Goal: Task Accomplishment & Management: Use online tool/utility

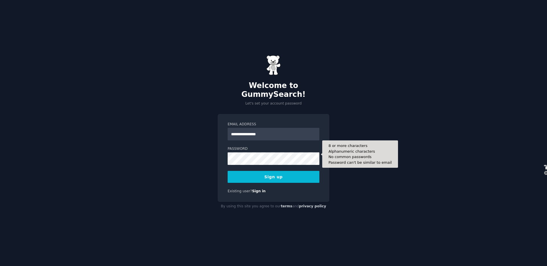
select select "google"
select select "en"
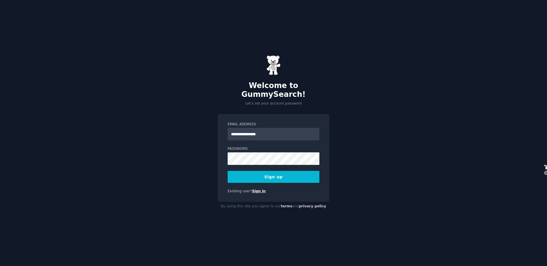
click at [260, 189] on link "Sign in" at bounding box center [259, 191] width 14 height 4
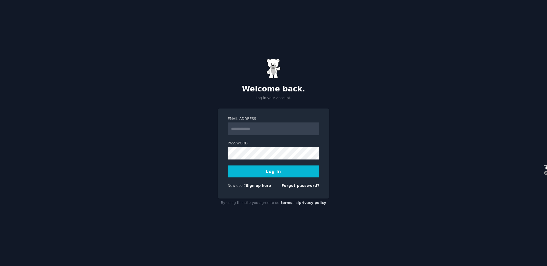
click at [281, 128] on input "Email Address" at bounding box center [274, 129] width 92 height 13
type input "**********"
click at [266, 170] on button "Log In" at bounding box center [274, 172] width 92 height 12
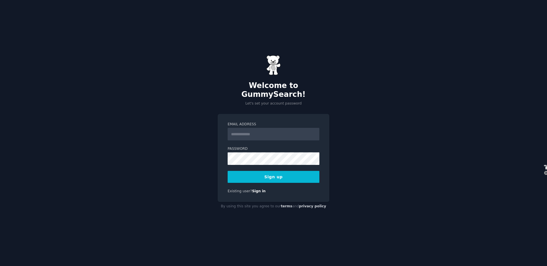
select select "google"
select select "en"
click at [255, 130] on input "Email Address" at bounding box center [274, 134] width 92 height 13
type input "**********"
click at [277, 174] on button "Sign up" at bounding box center [274, 177] width 92 height 12
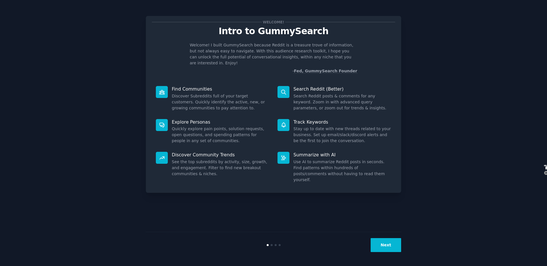
select select "google"
select select "en"
click at [389, 249] on button "Next" at bounding box center [386, 245] width 30 height 14
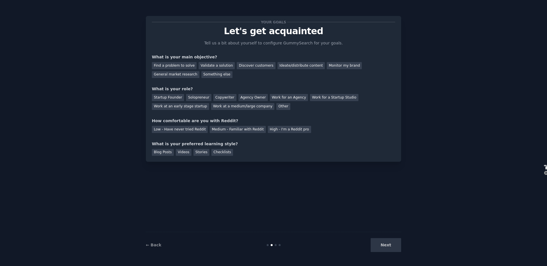
click at [390, 248] on div "Next" at bounding box center [358, 245] width 85 height 14
click at [183, 64] on div "Find a problem to solve" at bounding box center [174, 65] width 45 height 7
click at [164, 99] on div "Startup Founder" at bounding box center [168, 97] width 32 height 7
click at [242, 99] on div "Agency Owner" at bounding box center [252, 97] width 29 height 7
click at [230, 130] on div "Medium - Familiar with Reddit" at bounding box center [238, 129] width 56 height 7
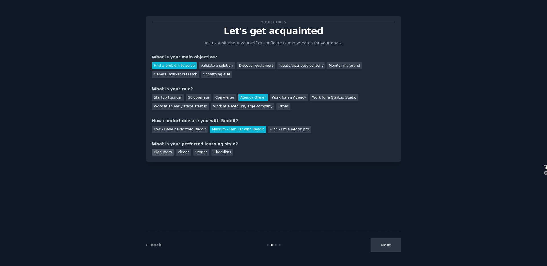
click at [159, 152] on div "Blog Posts" at bounding box center [163, 152] width 22 height 7
click at [184, 154] on div "Videos" at bounding box center [184, 152] width 16 height 7
click at [166, 152] on div "Blog Posts" at bounding box center [163, 152] width 22 height 7
click at [388, 247] on button "Next" at bounding box center [386, 245] width 30 height 14
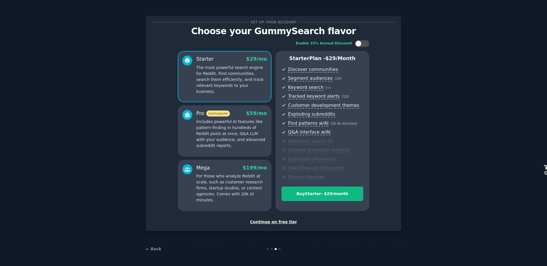
click at [274, 223] on div "Continue on free tier" at bounding box center [273, 222] width 243 height 6
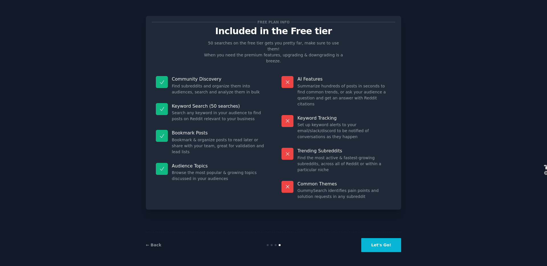
drag, startPoint x: 191, startPoint y: 70, endPoint x: 309, endPoint y: 73, distance: 118.5
click at [309, 73] on div "Community Discovery Find subreddits and organize them into audiences, search an…" at bounding box center [273, 138] width 243 height 132
drag, startPoint x: 304, startPoint y: 128, endPoint x: 342, endPoint y: 130, distance: 38.5
click at [342, 144] on div "Trending Subreddits Find the most active & fastest-growing subreddits, across a…" at bounding box center [337, 160] width 118 height 33
click at [343, 155] on dd "Find the most active & fastest-growing subreddits, across all of Reddit or with…" at bounding box center [344, 164] width 94 height 18
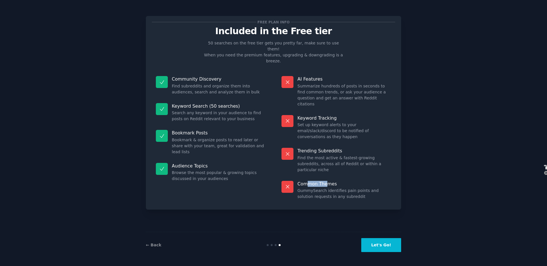
drag, startPoint x: 307, startPoint y: 155, endPoint x: 326, endPoint y: 155, distance: 19.1
click at [326, 181] on p "Common Themes" at bounding box center [344, 184] width 94 height 6
click at [382, 244] on button "Let's Go!" at bounding box center [381, 245] width 40 height 14
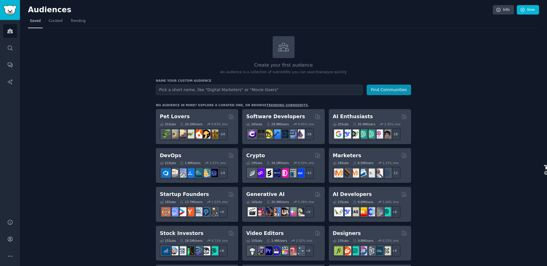
click at [241, 90] on input "text" at bounding box center [259, 90] width 207 height 11
click at [80, 22] on span "Trending" at bounding box center [78, 21] width 15 height 5
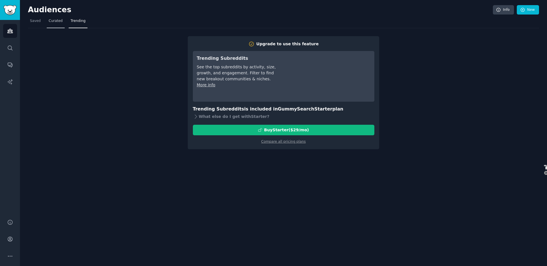
click at [60, 21] on span "Curated" at bounding box center [56, 21] width 14 height 5
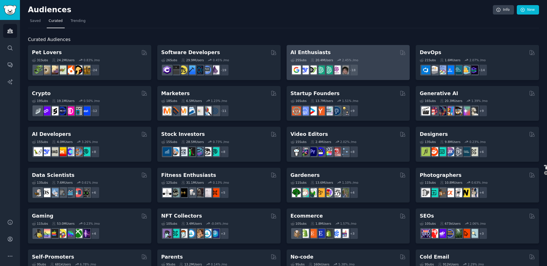
click at [374, 57] on div "25 Sub s 20.4M Users 2.45 % /mo r/cursor, r/Bard, r/perplexity_ai, r/GeminiAI, …" at bounding box center [348, 66] width 115 height 20
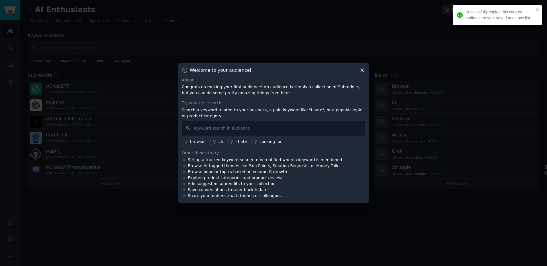
click at [362, 68] on icon at bounding box center [362, 70] width 6 height 6
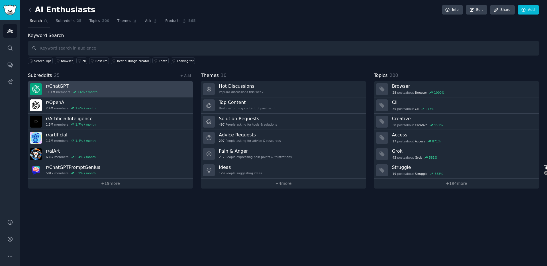
click at [115, 90] on link "r/ ChatGPT 11.1M members 1.6 % / month" at bounding box center [110, 89] width 165 height 16
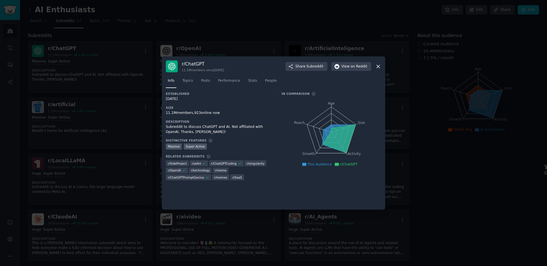
click at [379, 65] on icon at bounding box center [378, 66] width 3 height 3
click at [379, 65] on div "Massive Super Active Description A subreddit dedicated to everything Artificial…" at bounding box center [347, 73] width 117 height 32
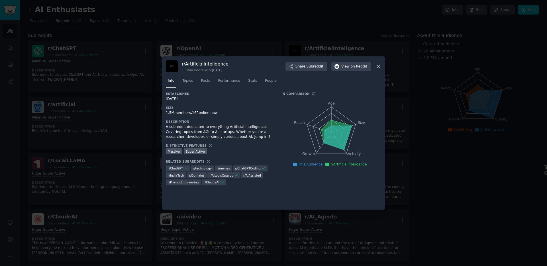
click at [377, 66] on icon at bounding box center [378, 67] width 6 height 6
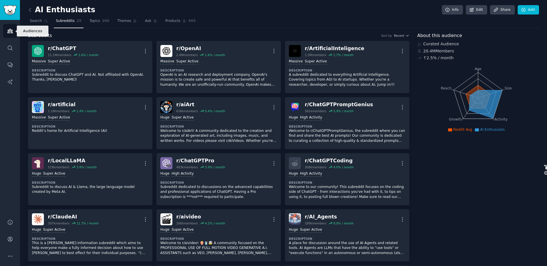
click at [8, 32] on icon "Sidebar" at bounding box center [9, 31] width 5 height 4
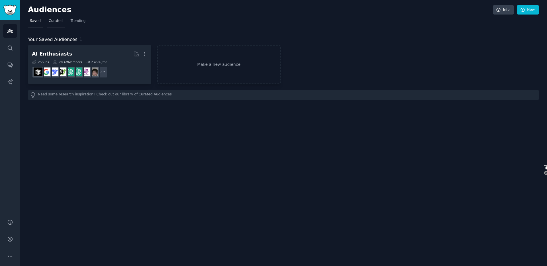
click at [49, 22] on span "Curated" at bounding box center [56, 21] width 14 height 5
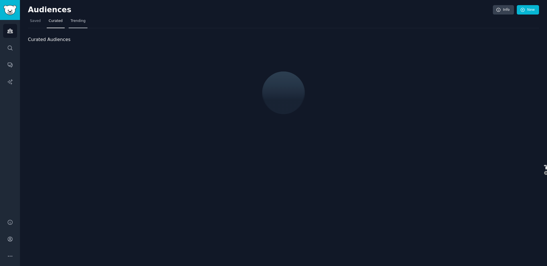
click at [78, 24] on link "Trending" at bounding box center [78, 23] width 19 height 12
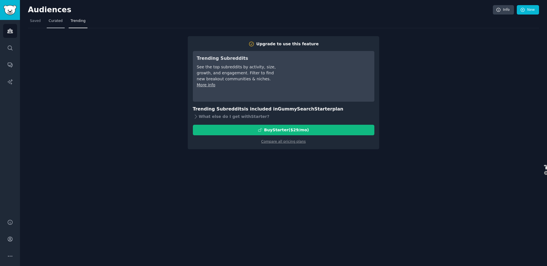
click at [61, 22] on span "Curated" at bounding box center [56, 21] width 14 height 5
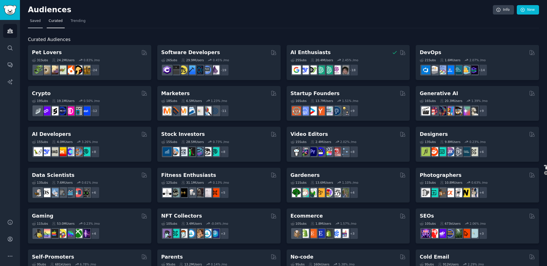
click at [34, 20] on span "Saved" at bounding box center [35, 21] width 11 height 5
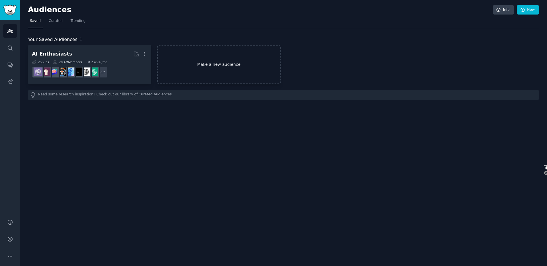
click at [224, 66] on link "Make a new audience" at bounding box center [218, 64] width 123 height 39
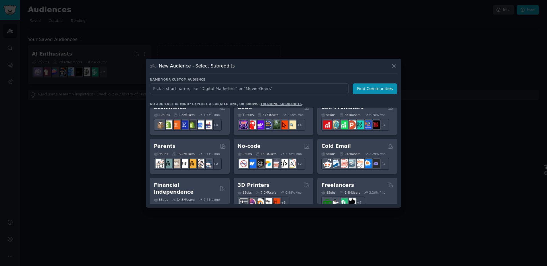
scroll to position [270, 0]
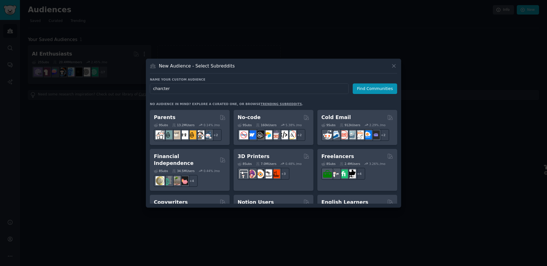
click at [158, 88] on input "charcter" at bounding box center [249, 88] width 199 height 11
type input "chaarcter"
click button "Find Communities" at bounding box center [375, 88] width 44 height 11
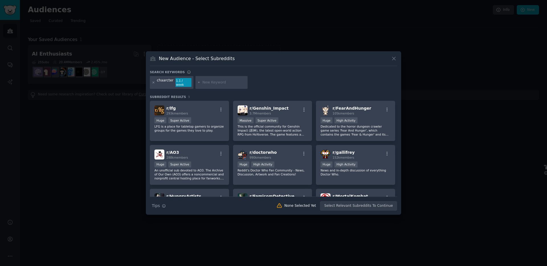
click at [153, 82] on icon at bounding box center [153, 82] width 1 height 1
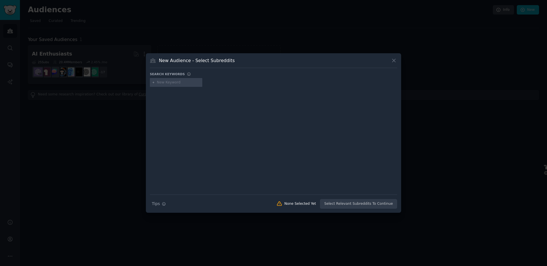
click at [169, 83] on input "text" at bounding box center [178, 82] width 43 height 5
type input "characterai"
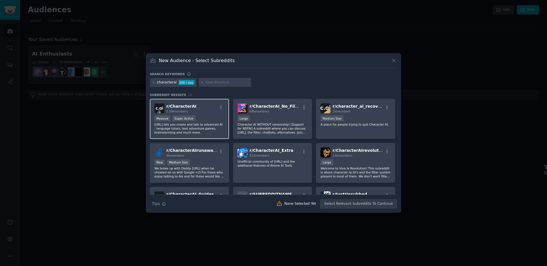
click at [199, 112] on div "r/ CharacterAI 2.5M members" at bounding box center [189, 108] width 70 height 10
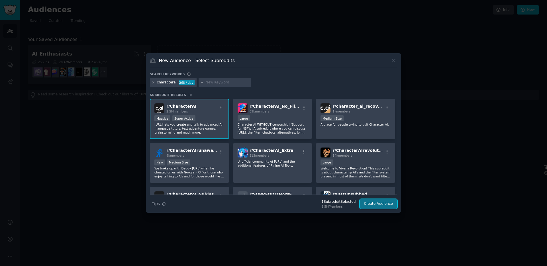
click at [378, 207] on button "Create Audience" at bounding box center [379, 204] width 38 height 10
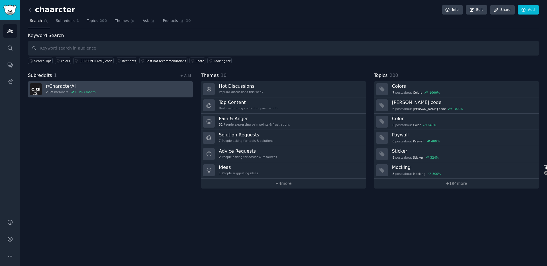
click at [111, 92] on link "r/ CharacterAI 2.5M members 0.1 % / month" at bounding box center [110, 89] width 165 height 16
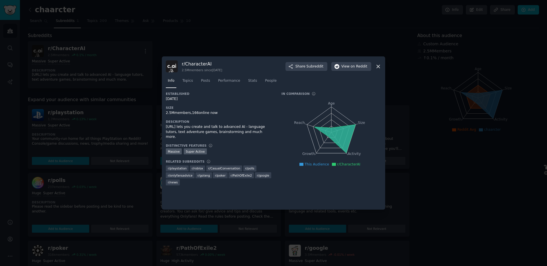
click at [378, 68] on icon at bounding box center [378, 67] width 6 height 6
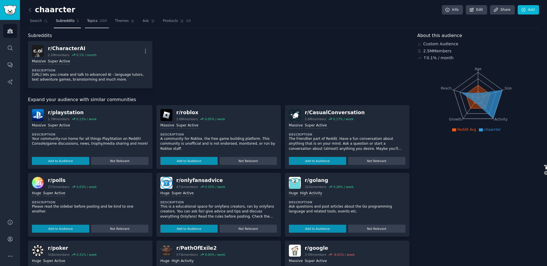
click at [90, 22] on span "Topics" at bounding box center [92, 21] width 11 height 5
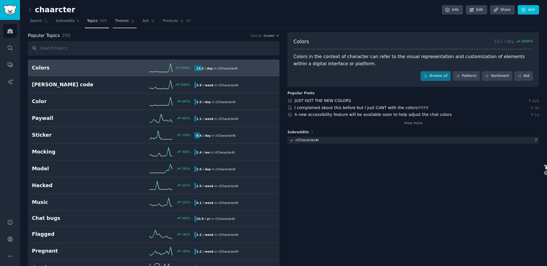
click at [125, 21] on span "Themes" at bounding box center [122, 21] width 14 height 5
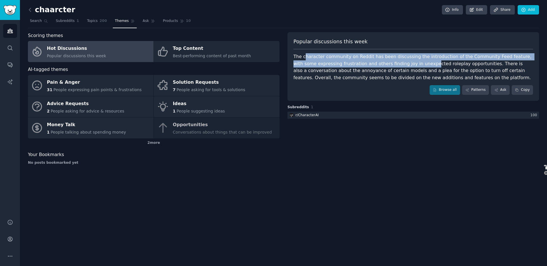
drag, startPoint x: 305, startPoint y: 56, endPoint x: 403, endPoint y: 62, distance: 97.9
click at [403, 62] on div "The character community on Reddit has been discussing the introduction of the C…" at bounding box center [413, 67] width 240 height 28
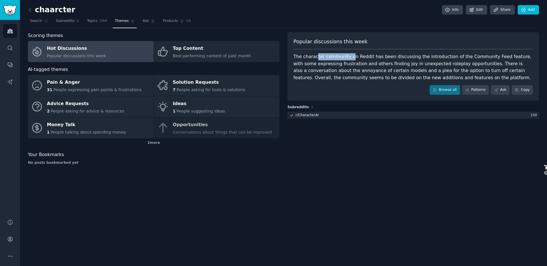
drag, startPoint x: 315, startPoint y: 56, endPoint x: 348, endPoint y: 60, distance: 33.6
click at [348, 60] on div "The character community on Reddit has been discussing the introduction of the C…" at bounding box center [413, 67] width 240 height 28
click at [90, 24] on link "Topics 200" at bounding box center [97, 23] width 24 height 12
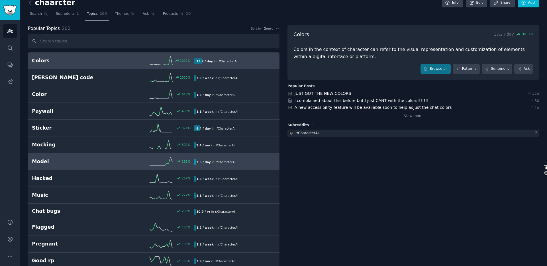
scroll to position [18, 0]
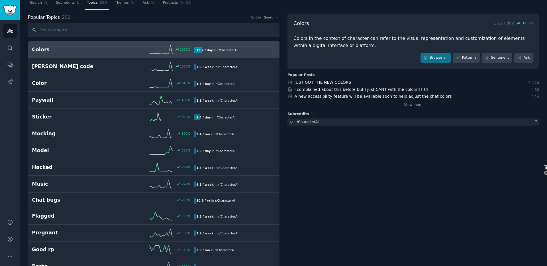
click at [111, 53] on div "Colors 1000 % 13.2 / day in r/ CharacterAI" at bounding box center [154, 49] width 244 height 9
drag, startPoint x: 299, startPoint y: 38, endPoint x: 331, endPoint y: 40, distance: 32.0
click at [331, 40] on div "Colors in the context of character can refer to the visual representation and c…" at bounding box center [413, 42] width 240 height 14
click at [346, 49] on div "Colors 13.2 / day 1000 % Colors in the context of character can refer to the vi…" at bounding box center [413, 41] width 252 height 55
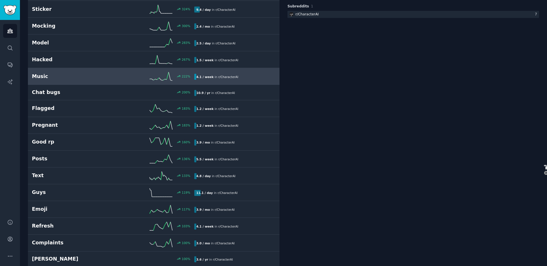
scroll to position [37, 0]
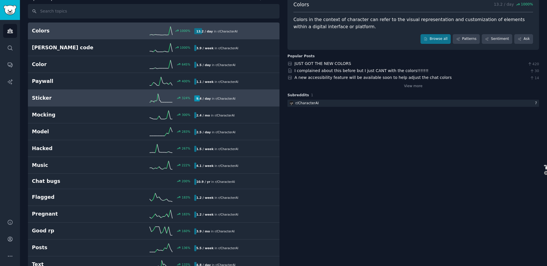
click at [243, 101] on div "9.4 / day in r/ CharacterAI" at bounding box center [232, 98] width 77 height 6
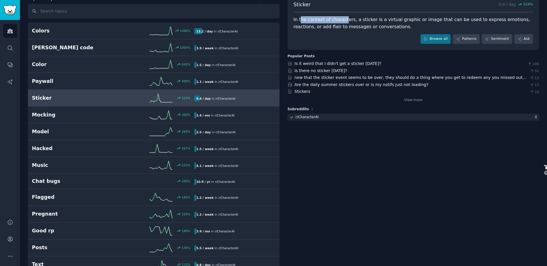
drag, startPoint x: 299, startPoint y: 18, endPoint x: 343, endPoint y: 21, distance: 43.5
click at [343, 21] on div "In the context of characters, a sticker is a virtual graphic or image that can …" at bounding box center [413, 23] width 240 height 14
click at [439, 39] on link "Browse all" at bounding box center [436, 39] width 30 height 10
